Goal: Task Accomplishment & Management: Complete application form

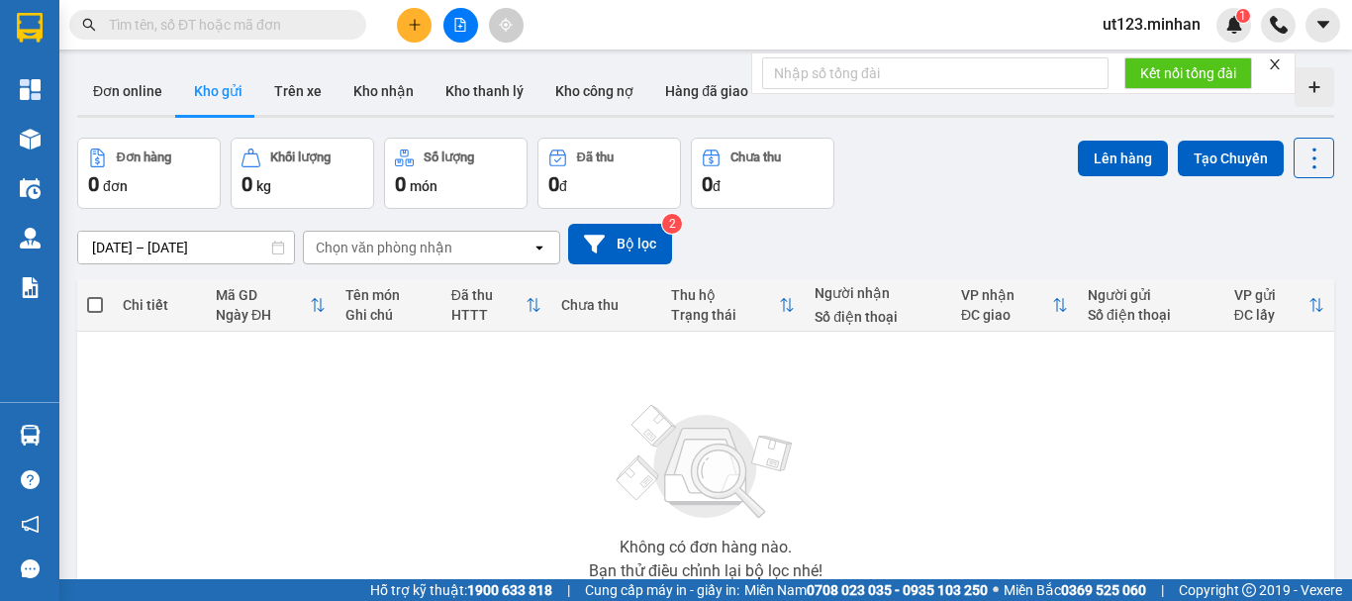
click at [425, 25] on button at bounding box center [414, 25] width 35 height 35
click at [447, 75] on div "Tạo đơn hàng" at bounding box center [483, 74] width 148 height 38
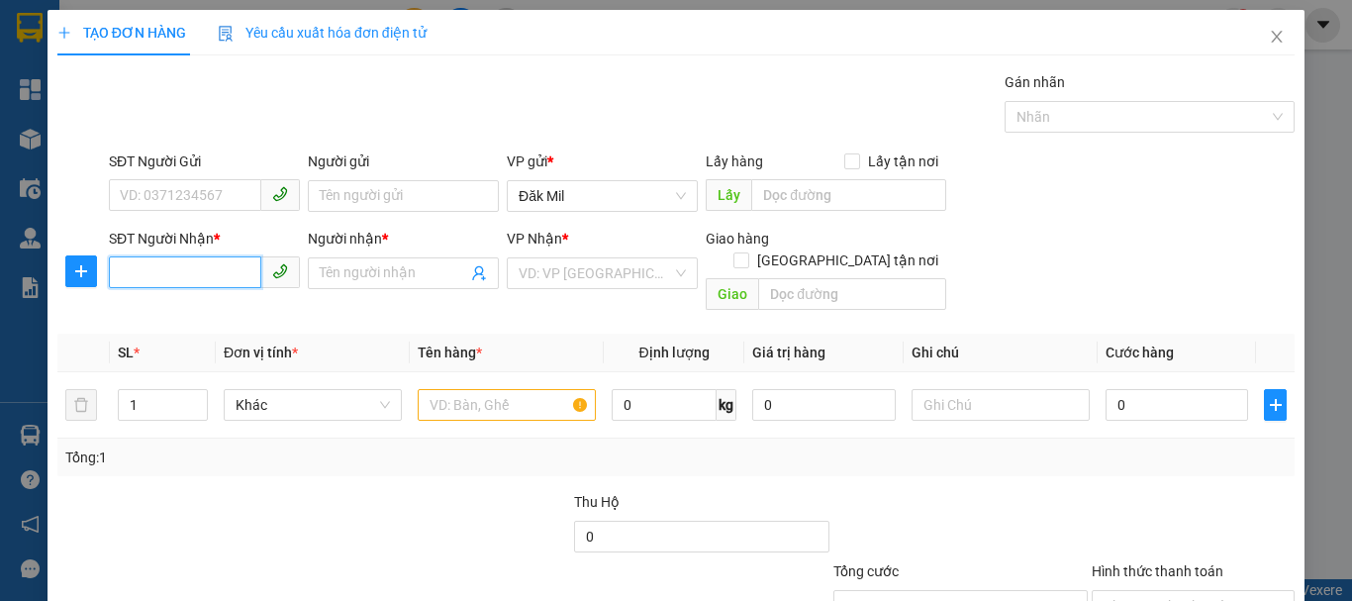
click at [221, 274] on input "SĐT Người Nhận *" at bounding box center [185, 272] width 152 height 32
click at [209, 268] on input "0" at bounding box center [185, 272] width 152 height 32
type input "0918373880"
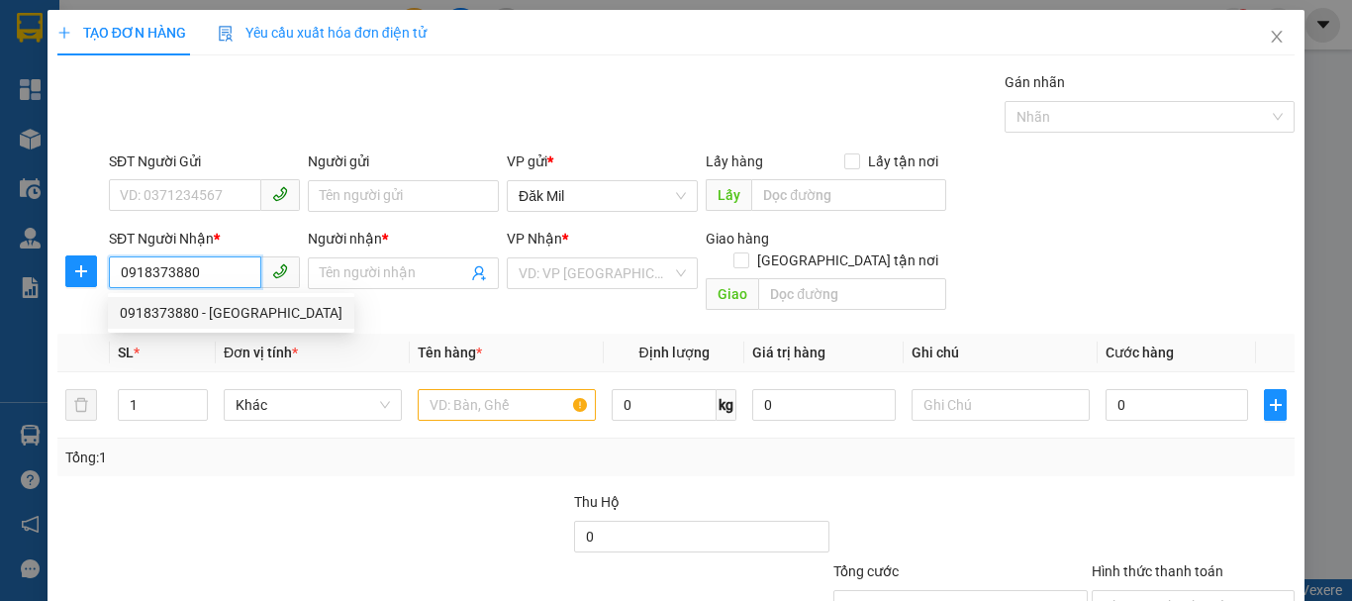
click at [225, 315] on div "0918373880 - [GEOGRAPHIC_DATA]" at bounding box center [231, 313] width 223 height 22
type input "Nga"
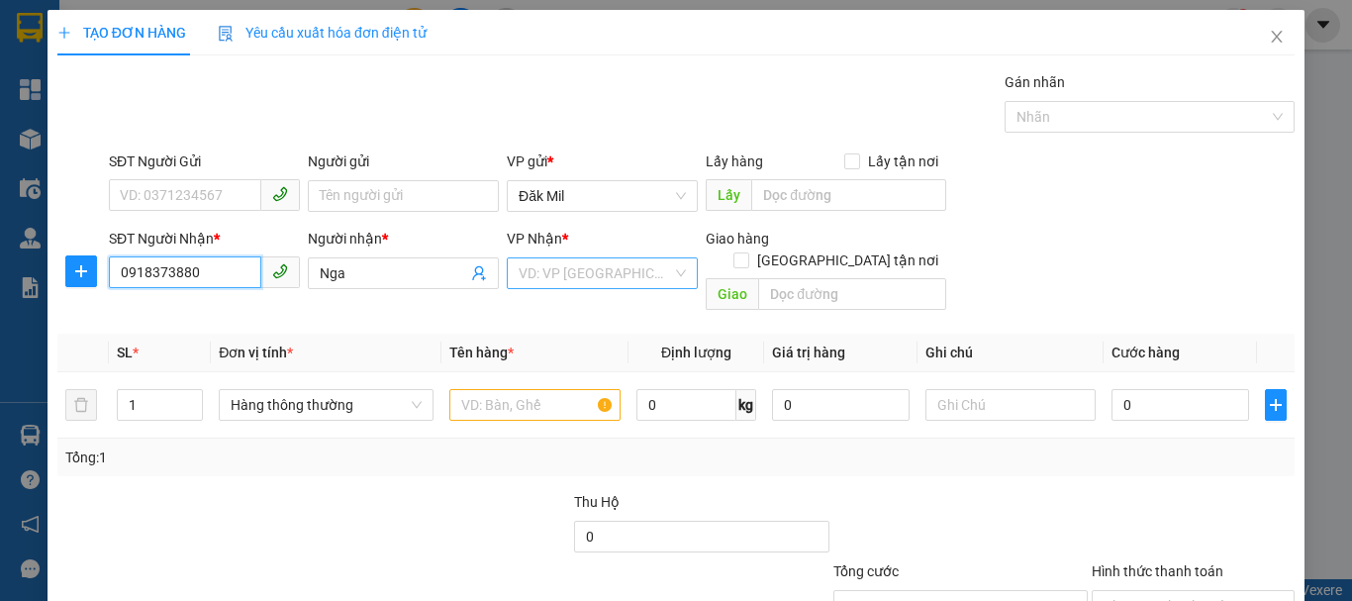
type input "0918373880"
click at [631, 278] on input "search" at bounding box center [595, 273] width 153 height 30
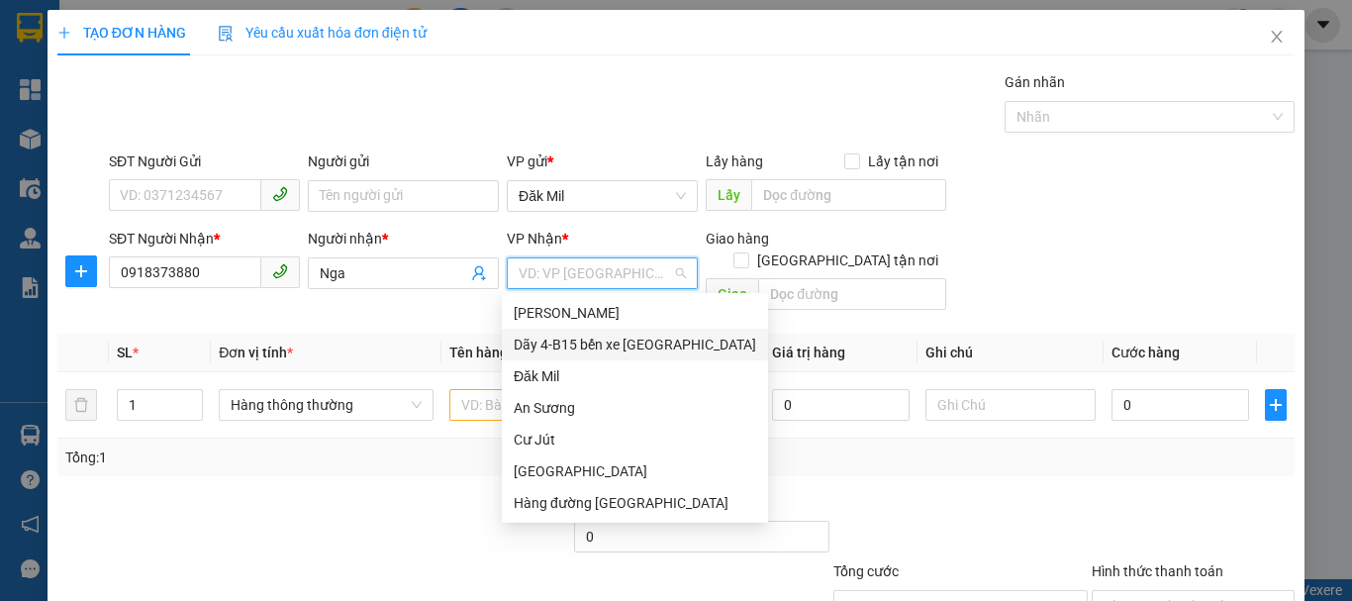
click at [634, 341] on div "Dãy 4-B15 bến xe [GEOGRAPHIC_DATA]" at bounding box center [635, 344] width 242 height 22
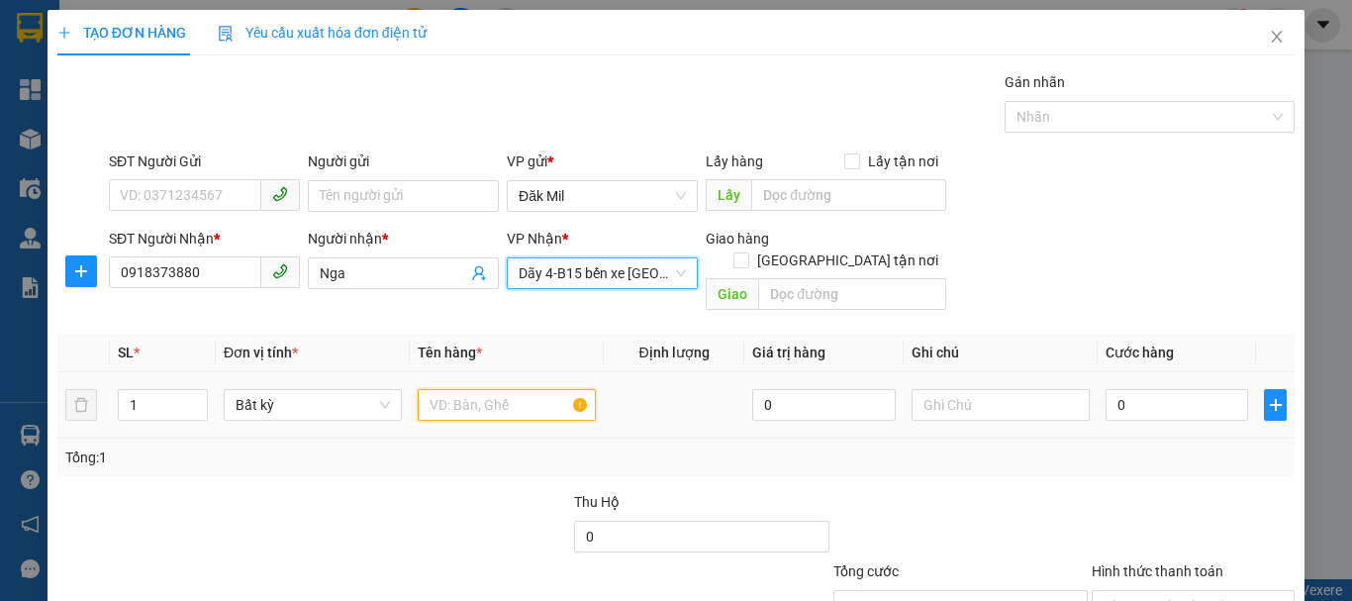
click at [503, 394] on input "text" at bounding box center [507, 405] width 178 height 32
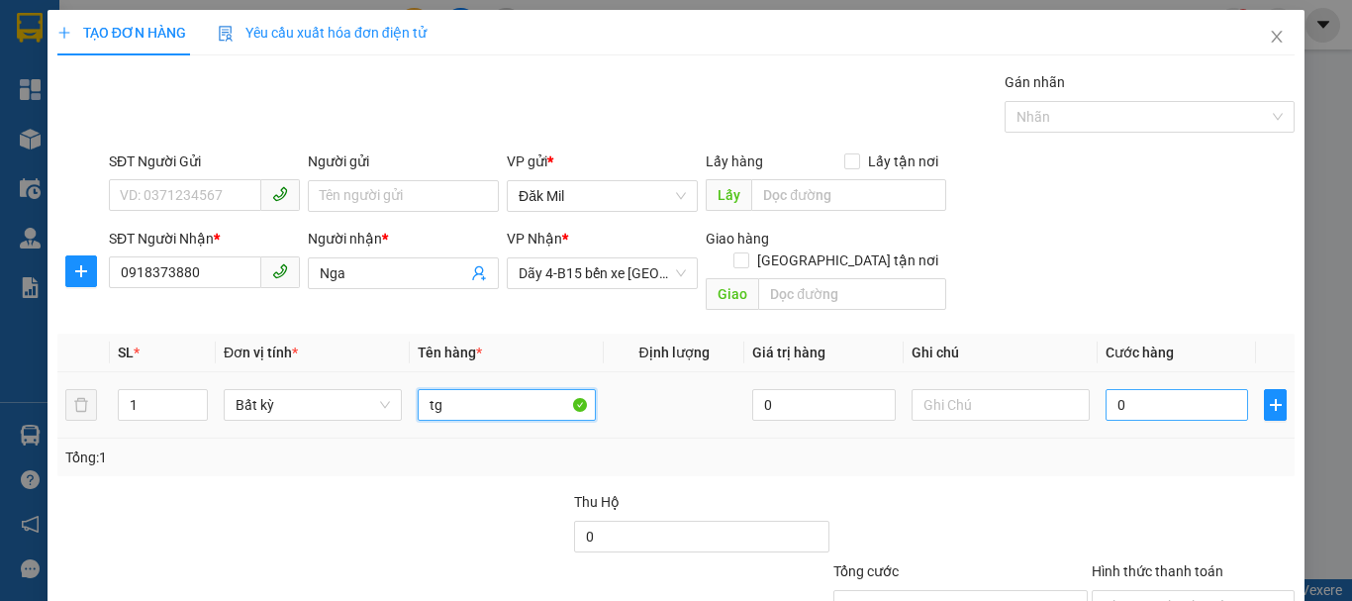
type input "tg"
click at [1162, 389] on input "0" at bounding box center [1176, 405] width 143 height 32
type input "5"
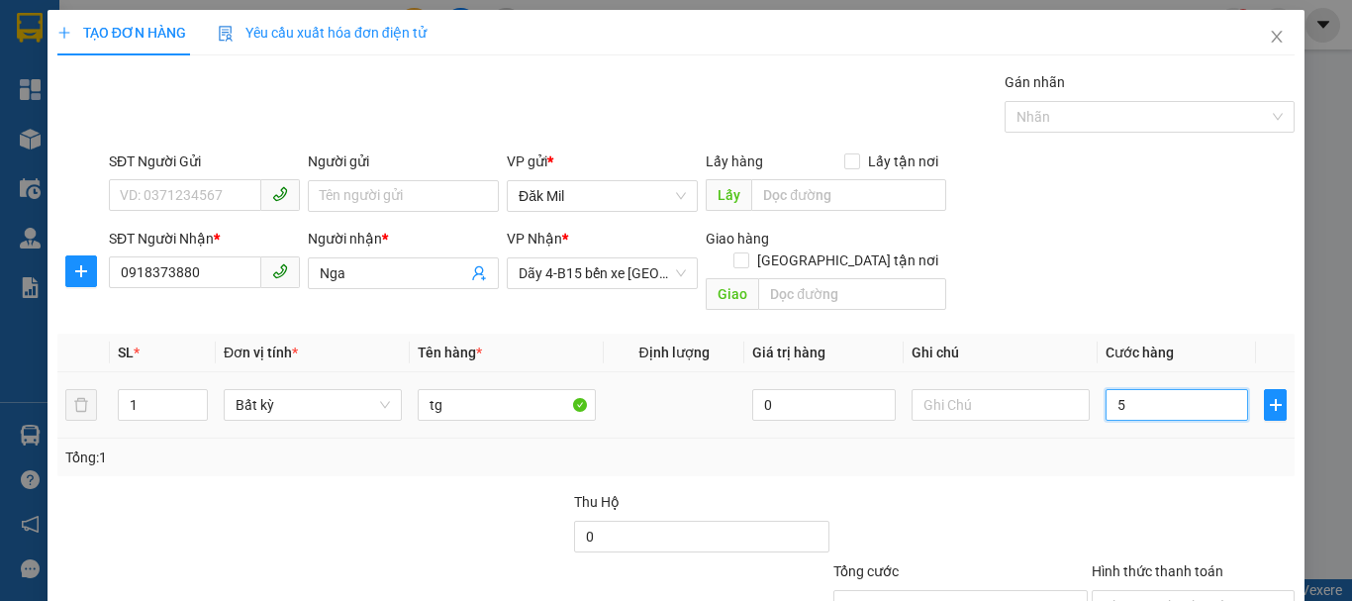
type input "50"
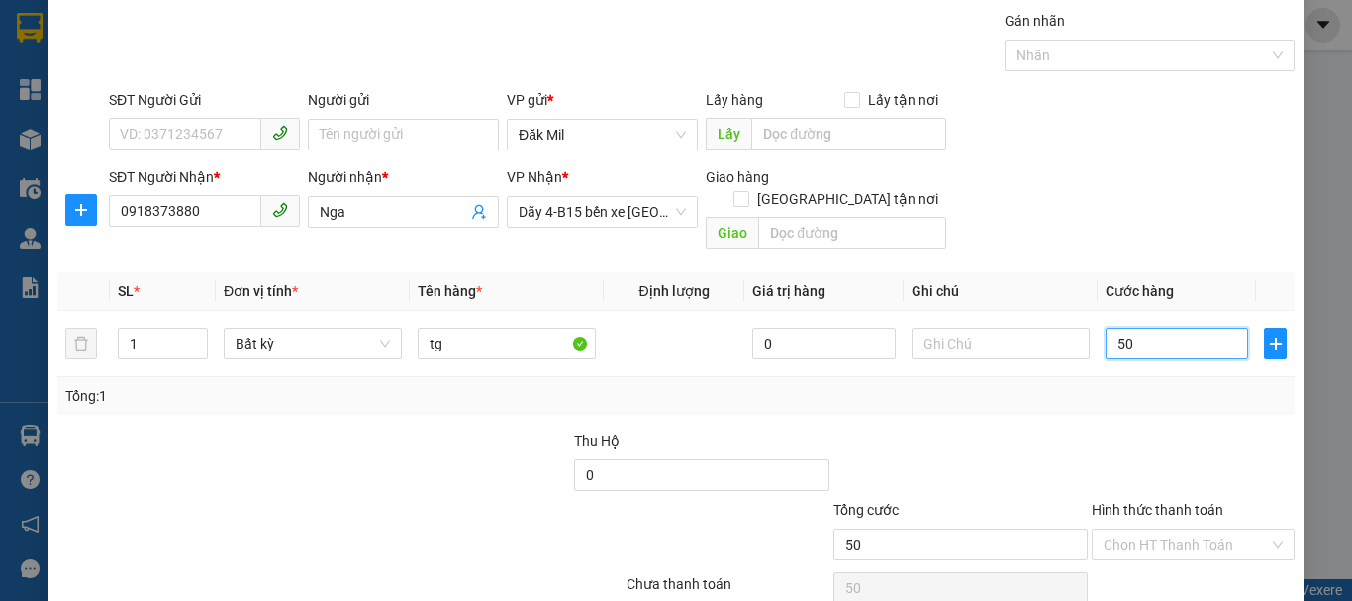
scroll to position [132, 0]
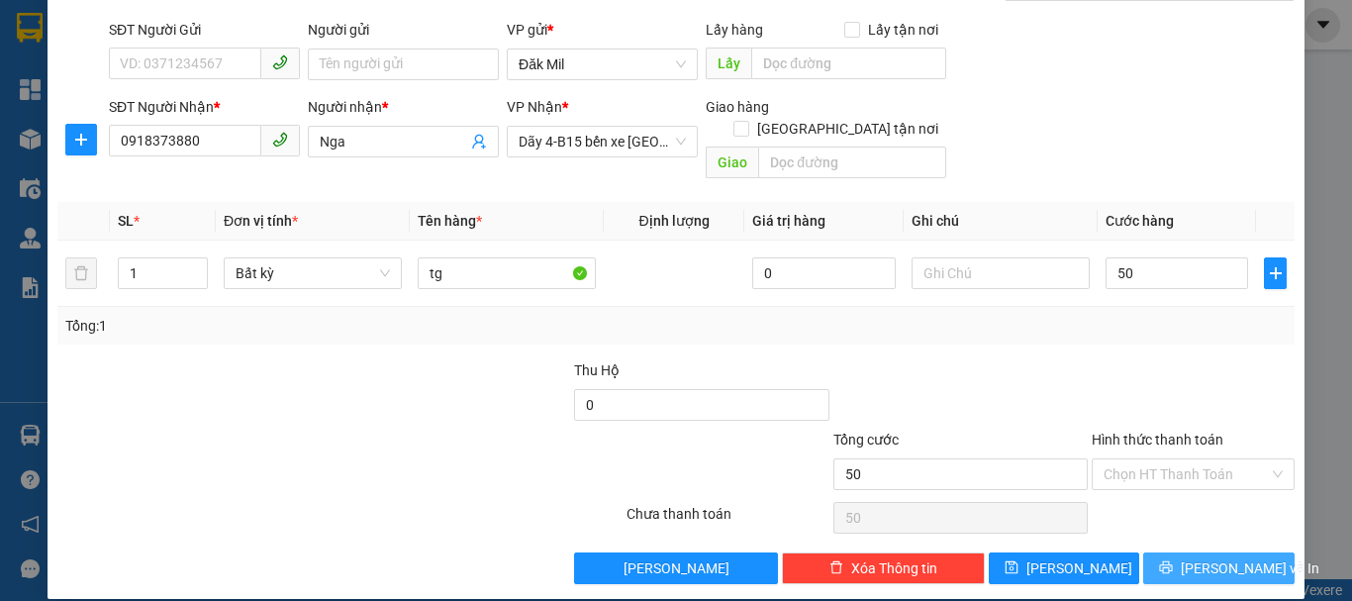
type input "50.000"
click at [1186, 552] on button "[PERSON_NAME] và In" at bounding box center [1218, 568] width 151 height 32
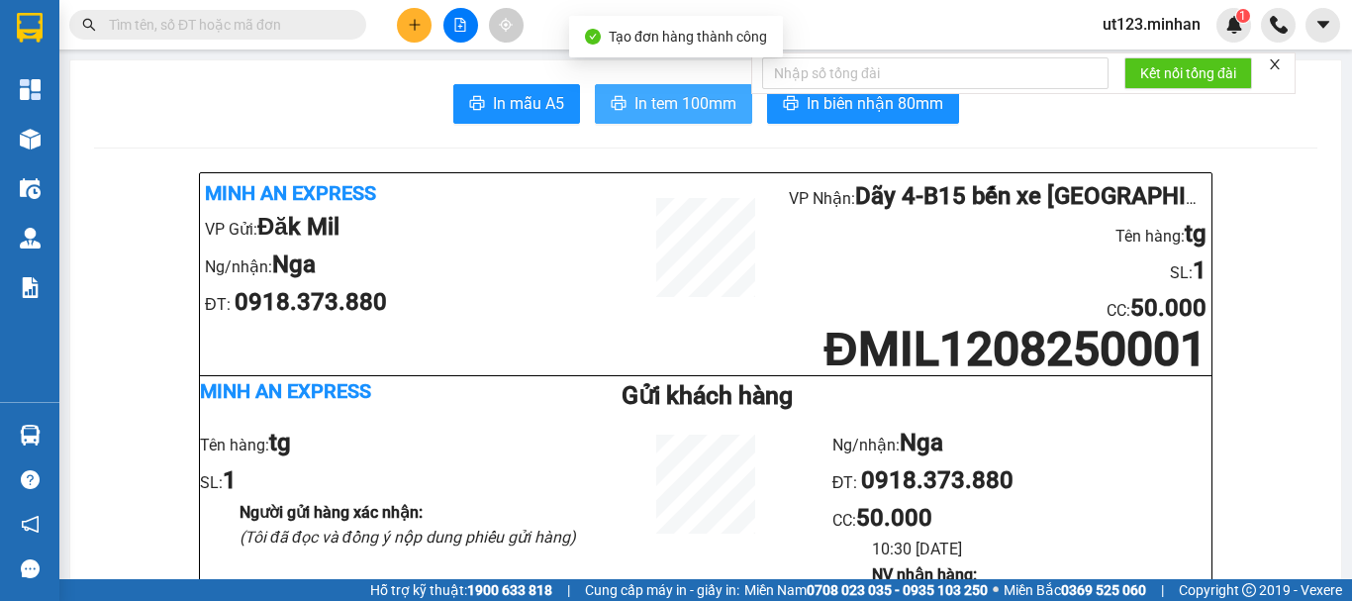
click at [687, 103] on span "In tem 100mm" at bounding box center [685, 103] width 102 height 25
